Goal: Transaction & Acquisition: Purchase product/service

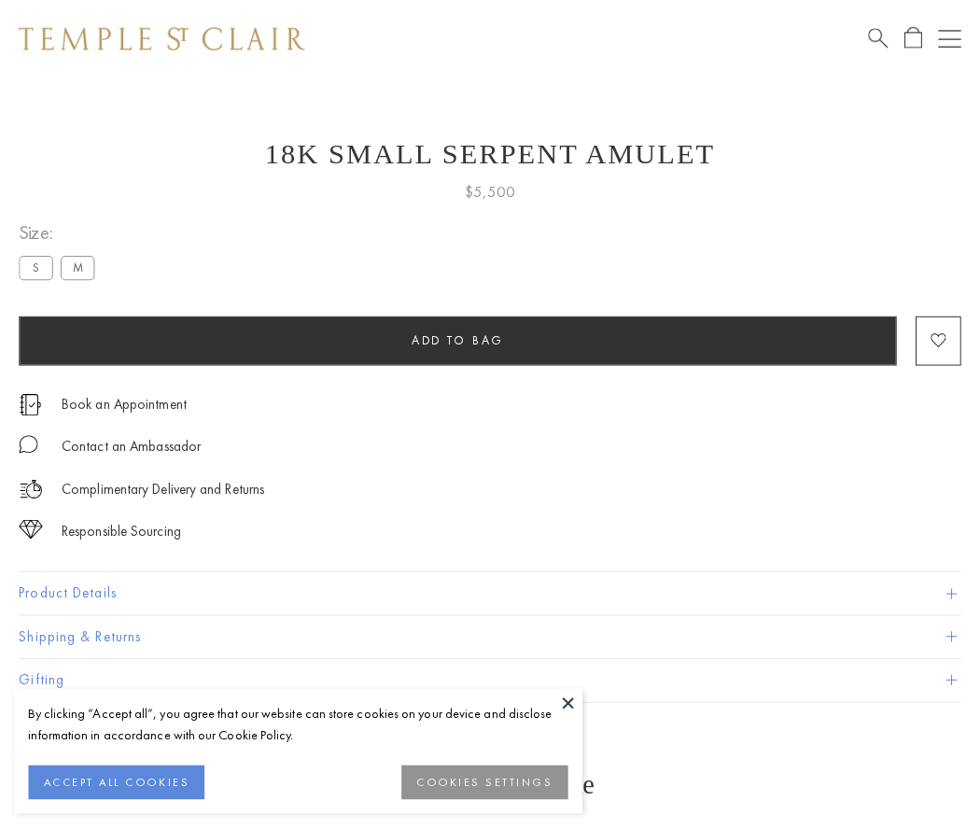
scroll to position [7, 0]
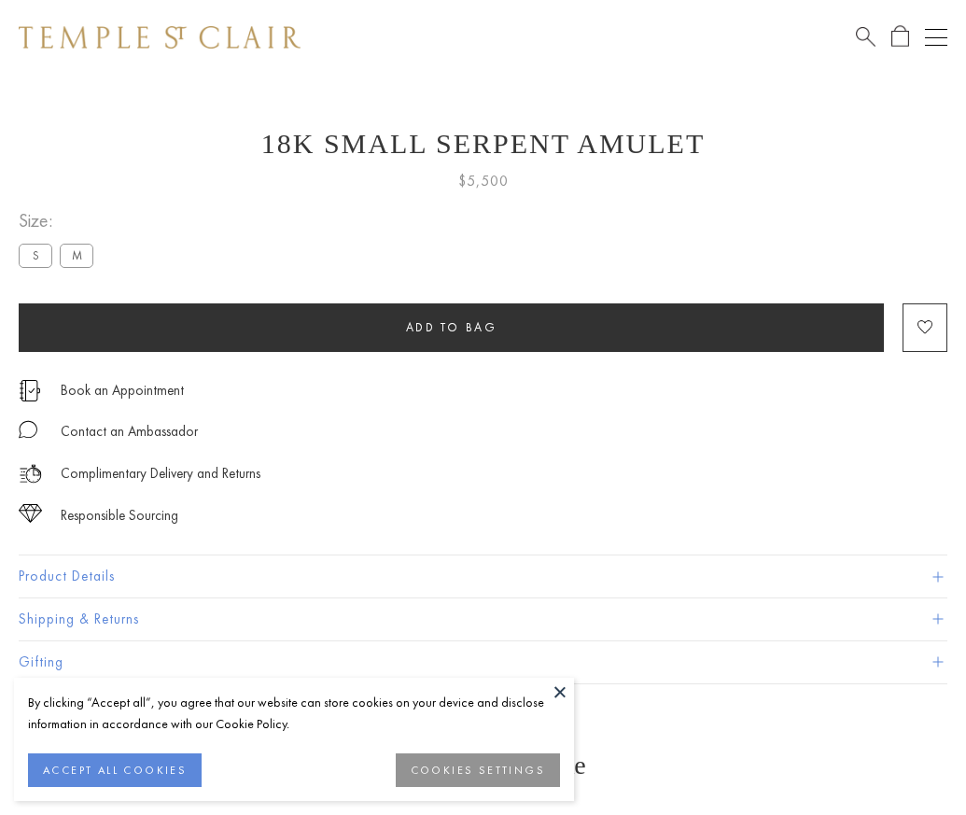
click at [451, 327] on span "Add to bag" at bounding box center [452, 327] width 92 height 16
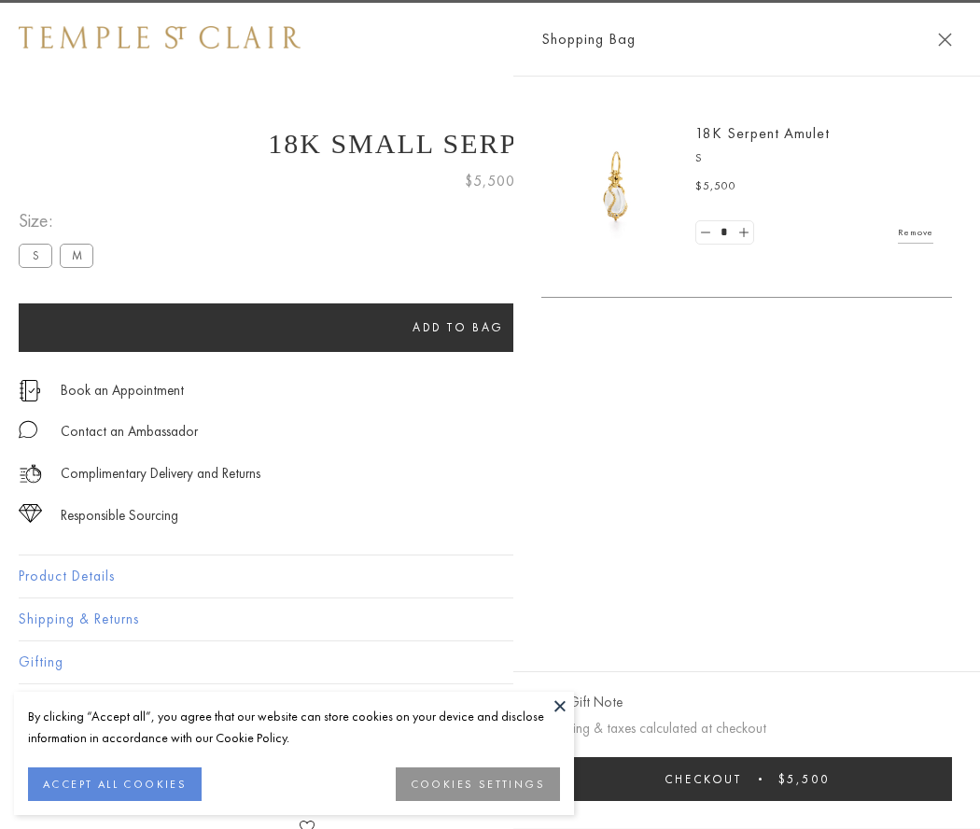
click at [759, 779] on button "Checkout $5,500" at bounding box center [747, 779] width 411 height 44
